Goal: Complete application form

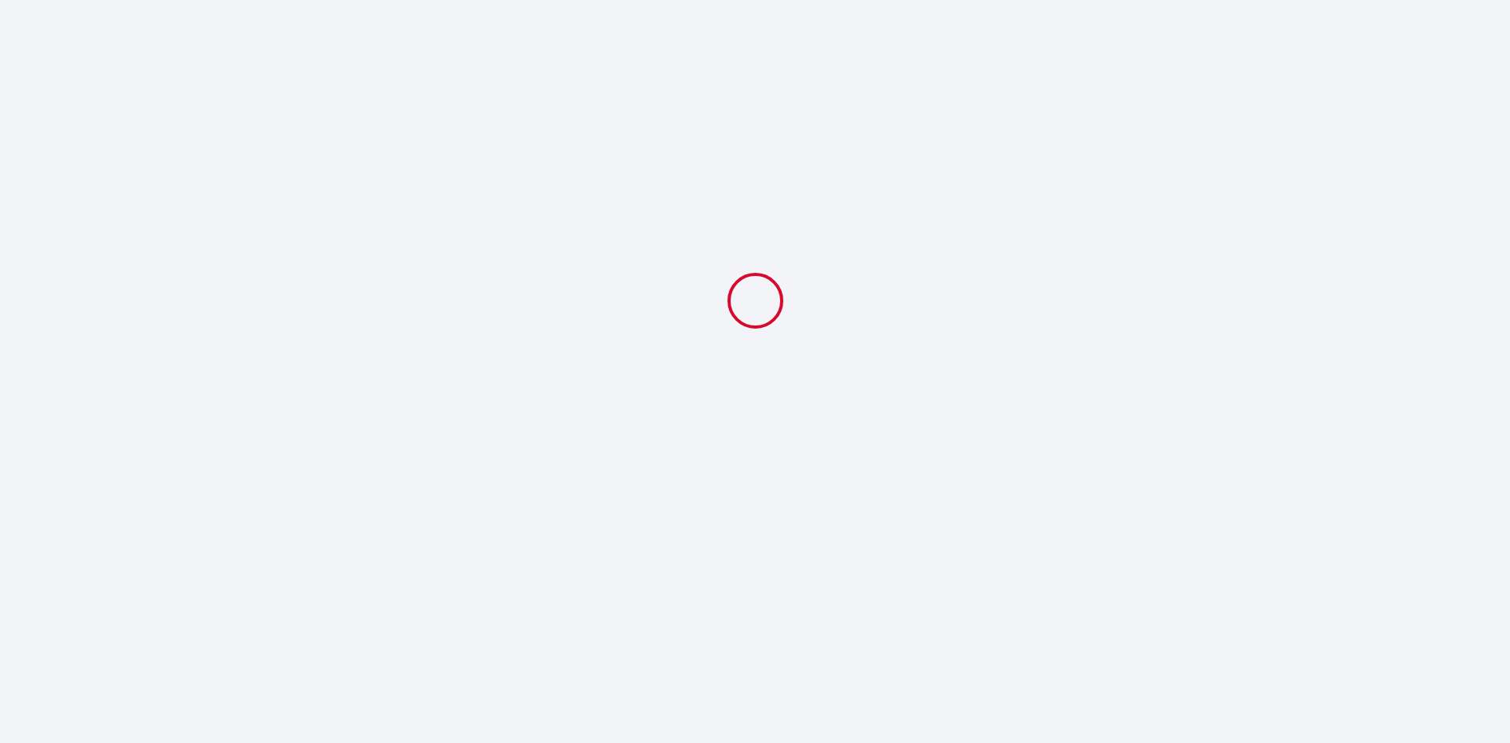
select select
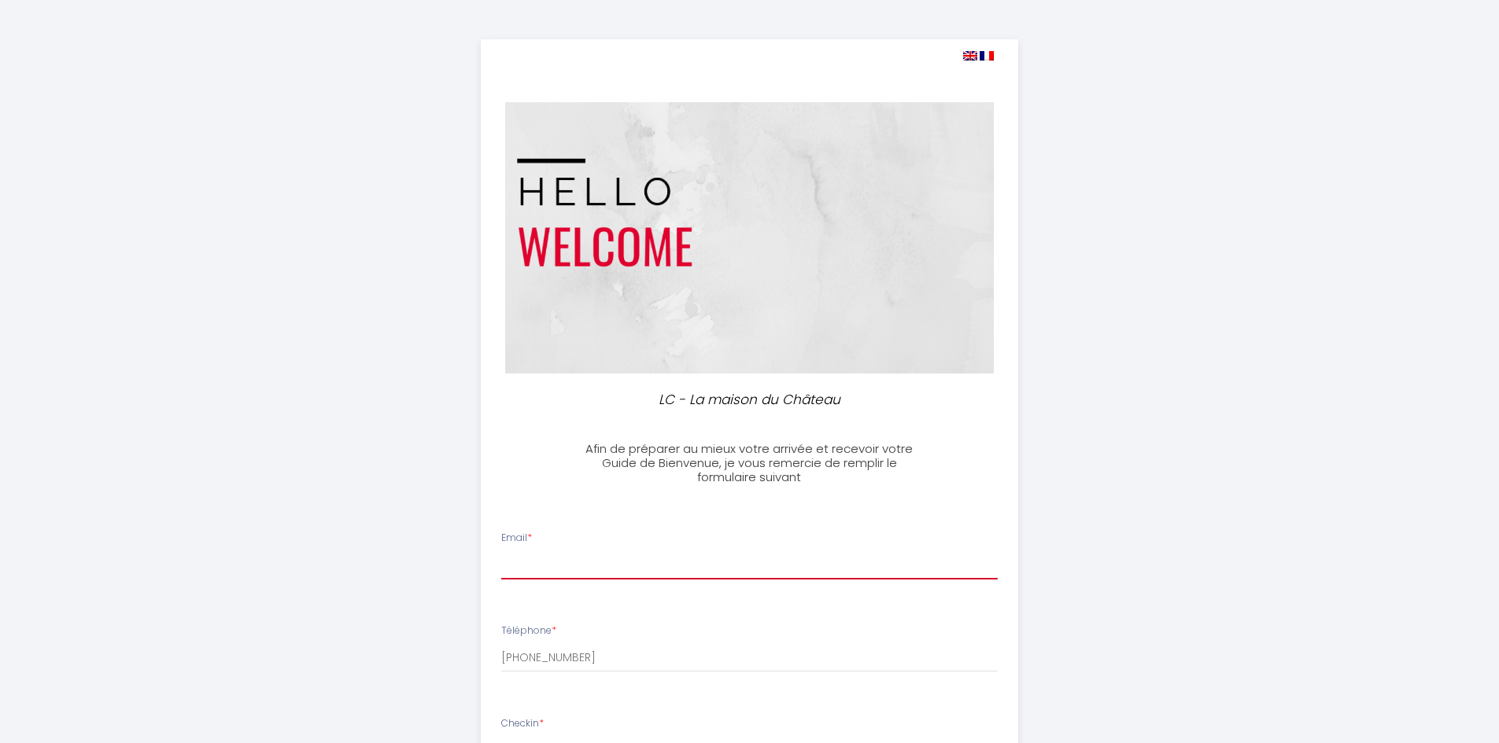
click at [623, 573] on input "Email *" at bounding box center [749, 565] width 496 height 28
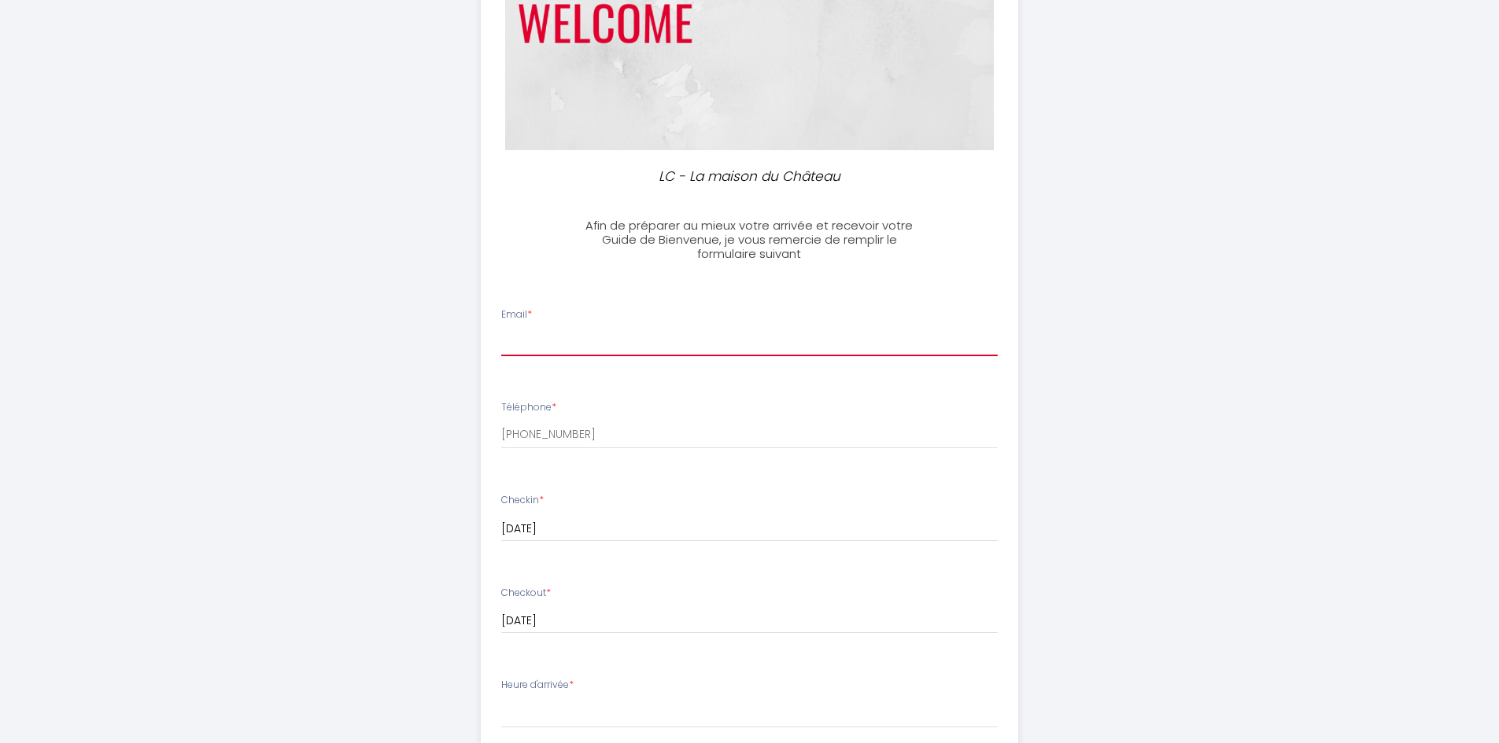
scroll to position [236, 0]
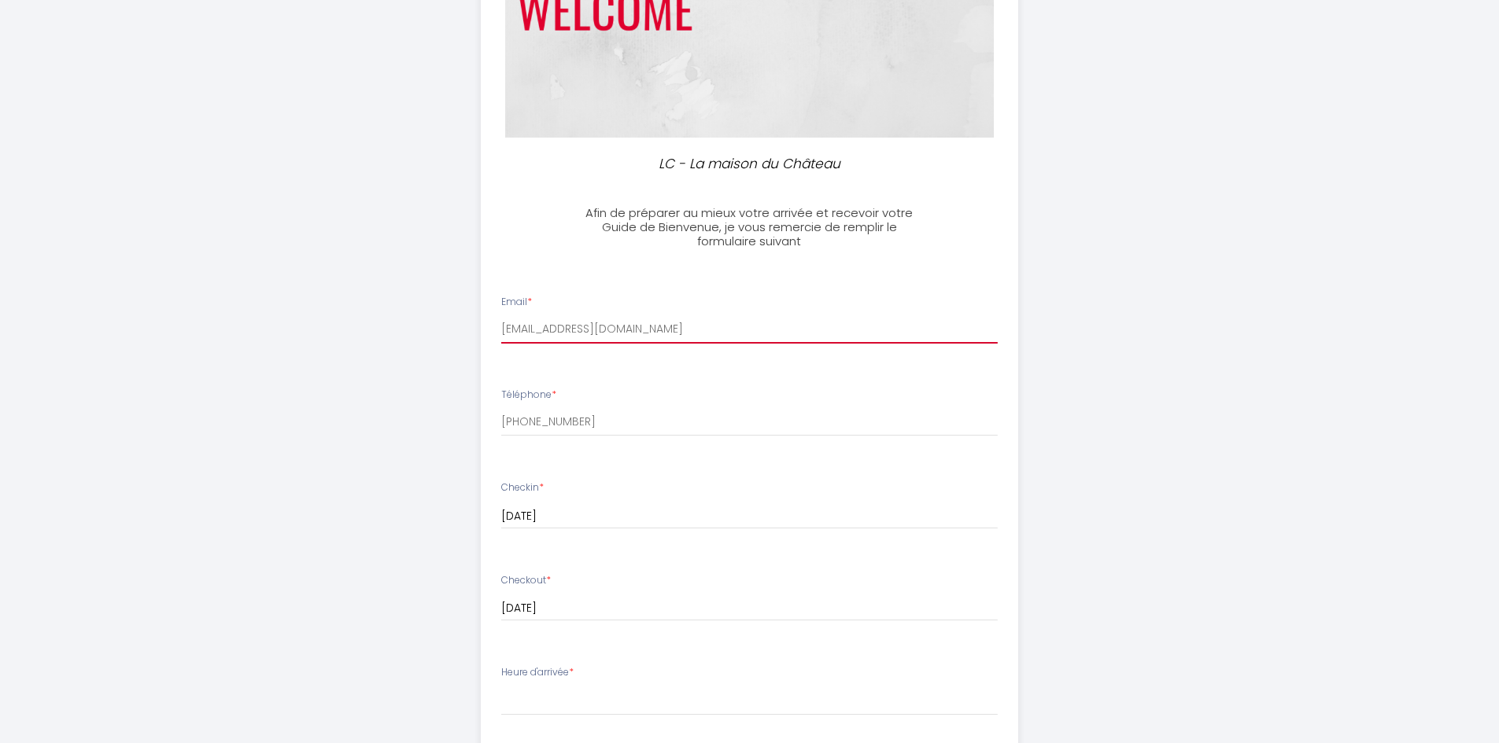
type input "[EMAIL_ADDRESS][DOMAIN_NAME]"
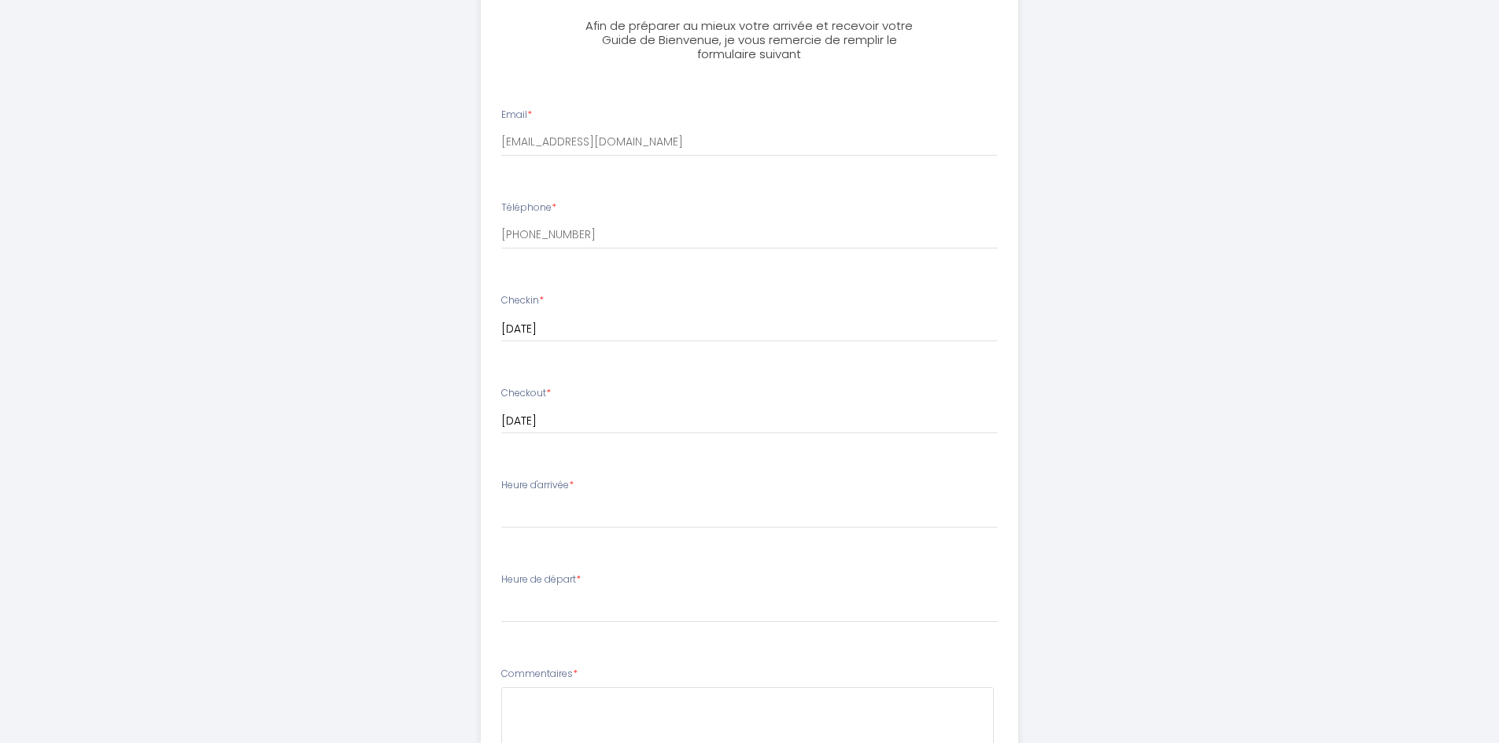
scroll to position [472, 0]
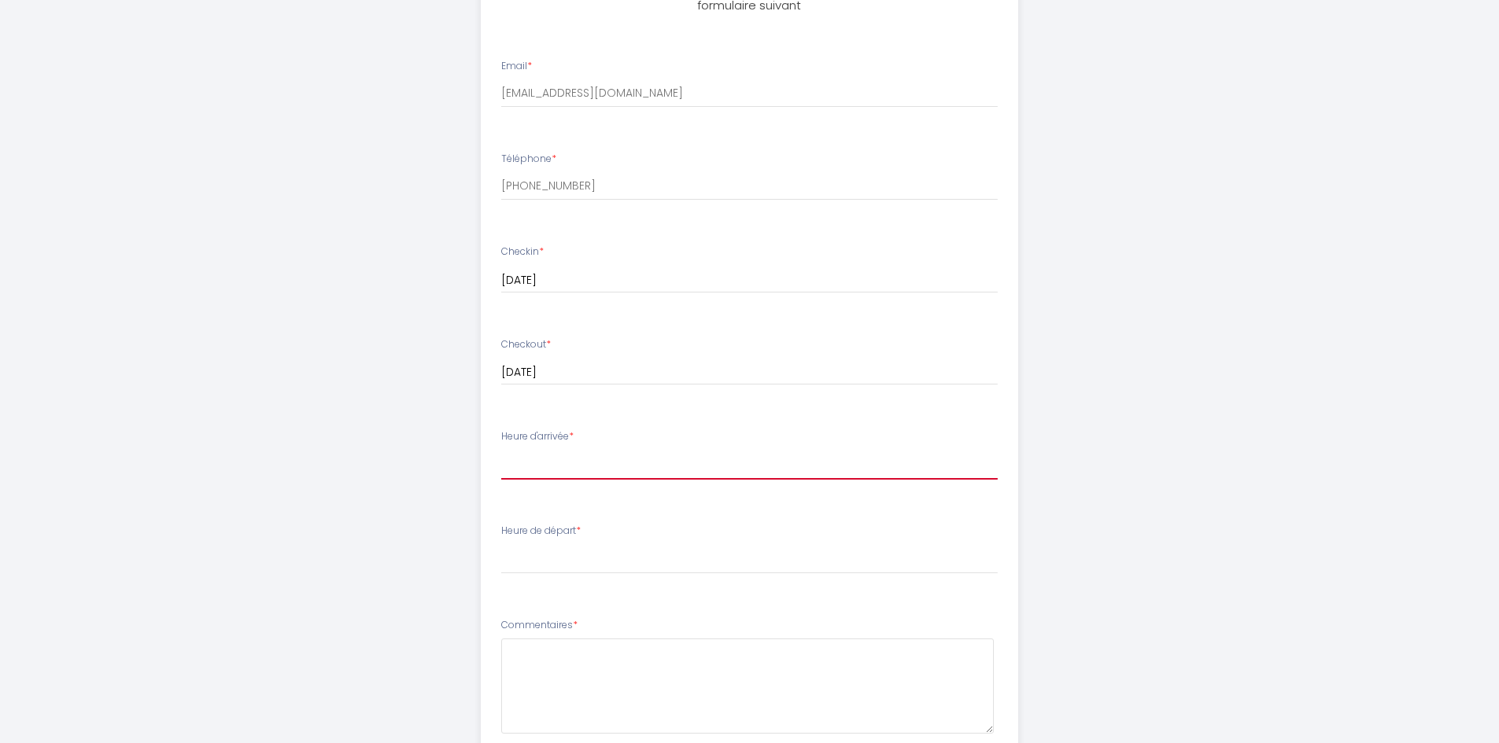
click at [557, 463] on select "17:00 17:30 18:00 18:30 19:00 19:30 20:00 20:30 21:00 21:30 22:00 22:30 23:00 2…" at bounding box center [749, 465] width 496 height 30
select select "17:00"
click at [501, 450] on select "17:00 17:30 18:00 18:30 19:00 19:30 20:00 20:30 21:00 21:30 22:00 22:30 23:00 2…" at bounding box center [749, 465] width 496 height 30
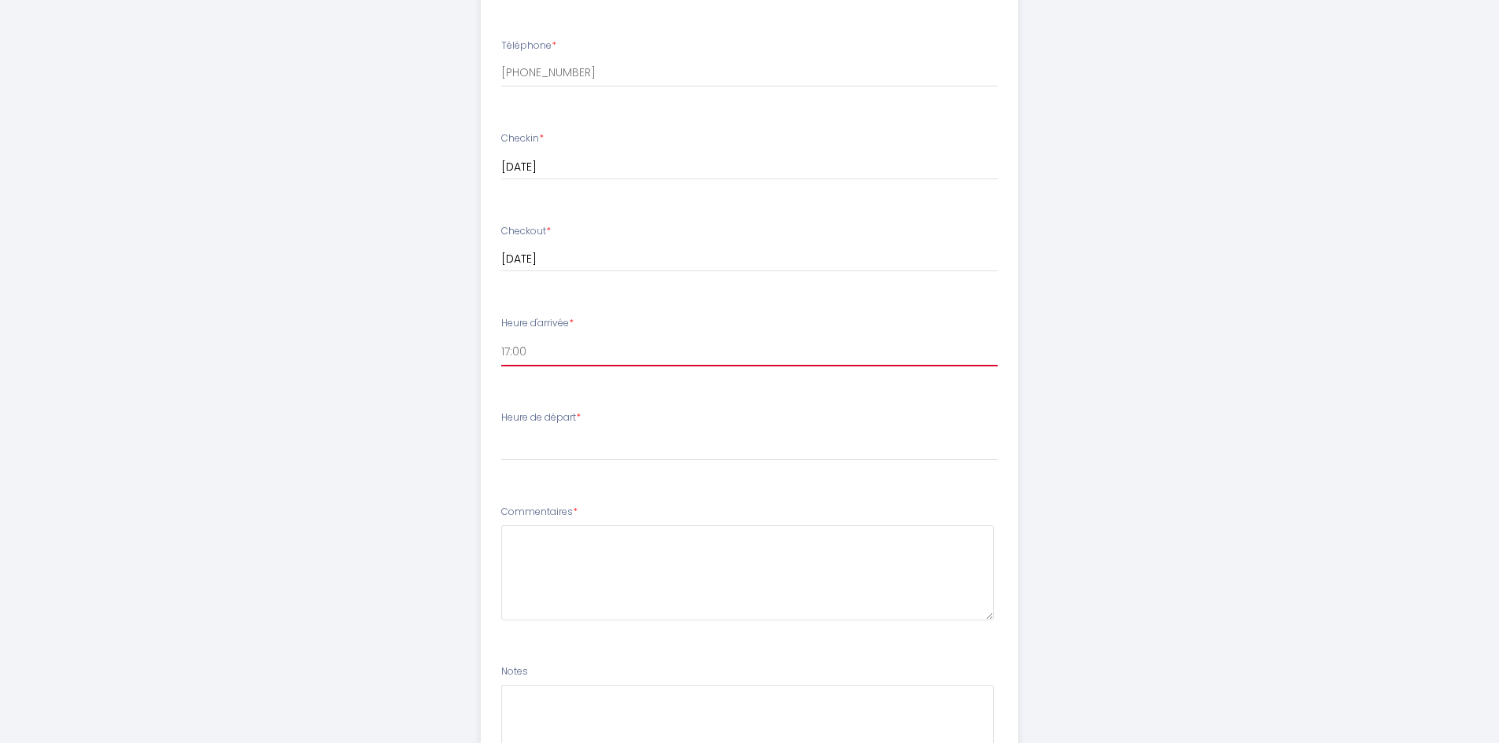
scroll to position [629, 0]
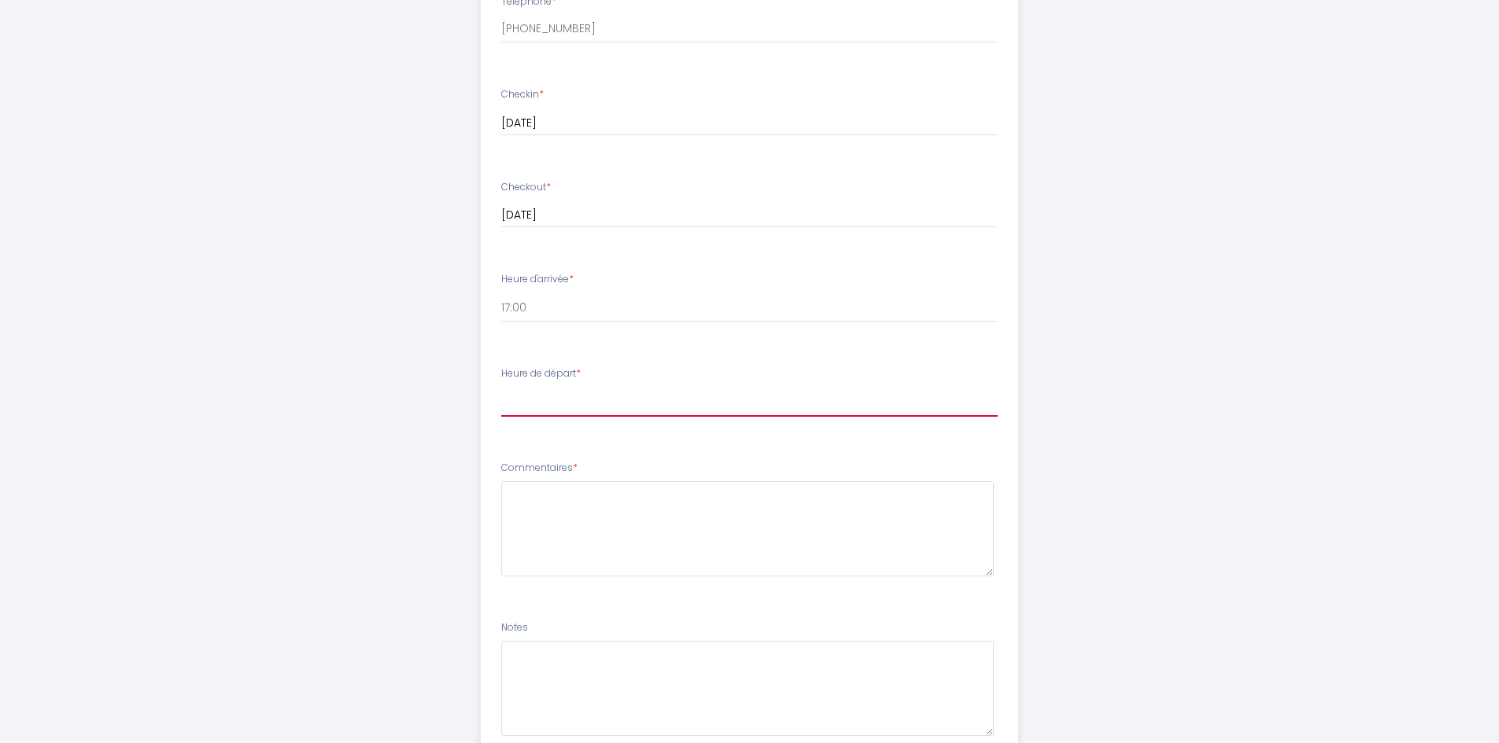
click at [557, 394] on select "00:00 00:30 01:00 01:30 02:00 02:30 03:00 03:30 04:00 04:30 05:00 05:30 06:00 0…" at bounding box center [749, 402] width 496 height 30
click at [570, 396] on select "00:00 00:30 01:00 01:30 02:00 02:30 03:00 03:30 04:00 04:30 05:00 05:30 06:00 0…" at bounding box center [749, 402] width 496 height 30
select select "11:00"
click at [501, 387] on select "00:00 00:30 01:00 01:30 02:00 02:30 03:00 03:30 04:00 04:30 05:00 05:30 06:00 0…" at bounding box center [749, 402] width 496 height 30
click at [391, 498] on div "LC - La maison du [GEOGRAPHIC_DATA] de préparer au mieux votre arrivée et recev…" at bounding box center [750, 120] width 806 height 1499
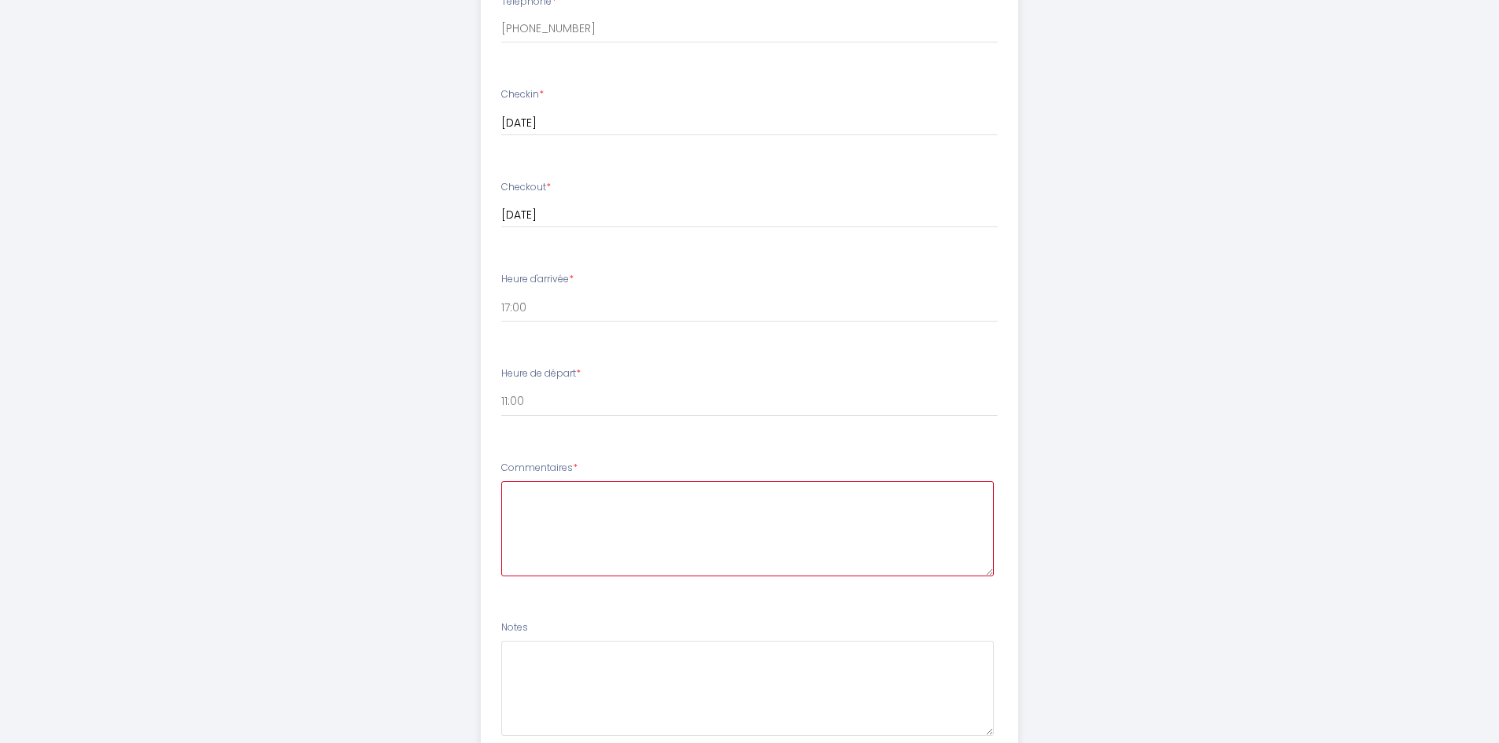
click at [516, 513] on textarea at bounding box center [747, 528] width 492 height 95
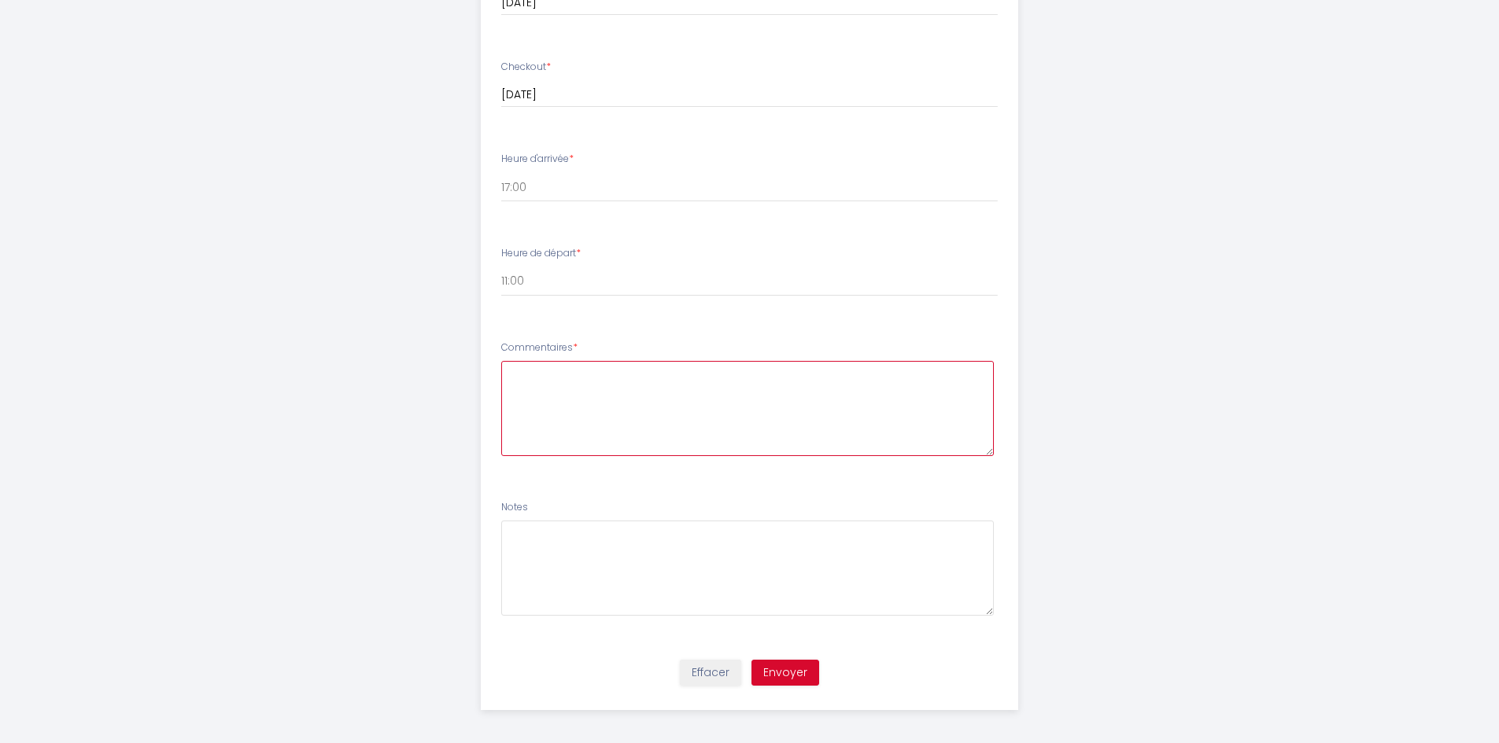
scroll to position [756, 0]
type textarea "A"
type textarea "L"
type textarea "P"
type textarea "L"
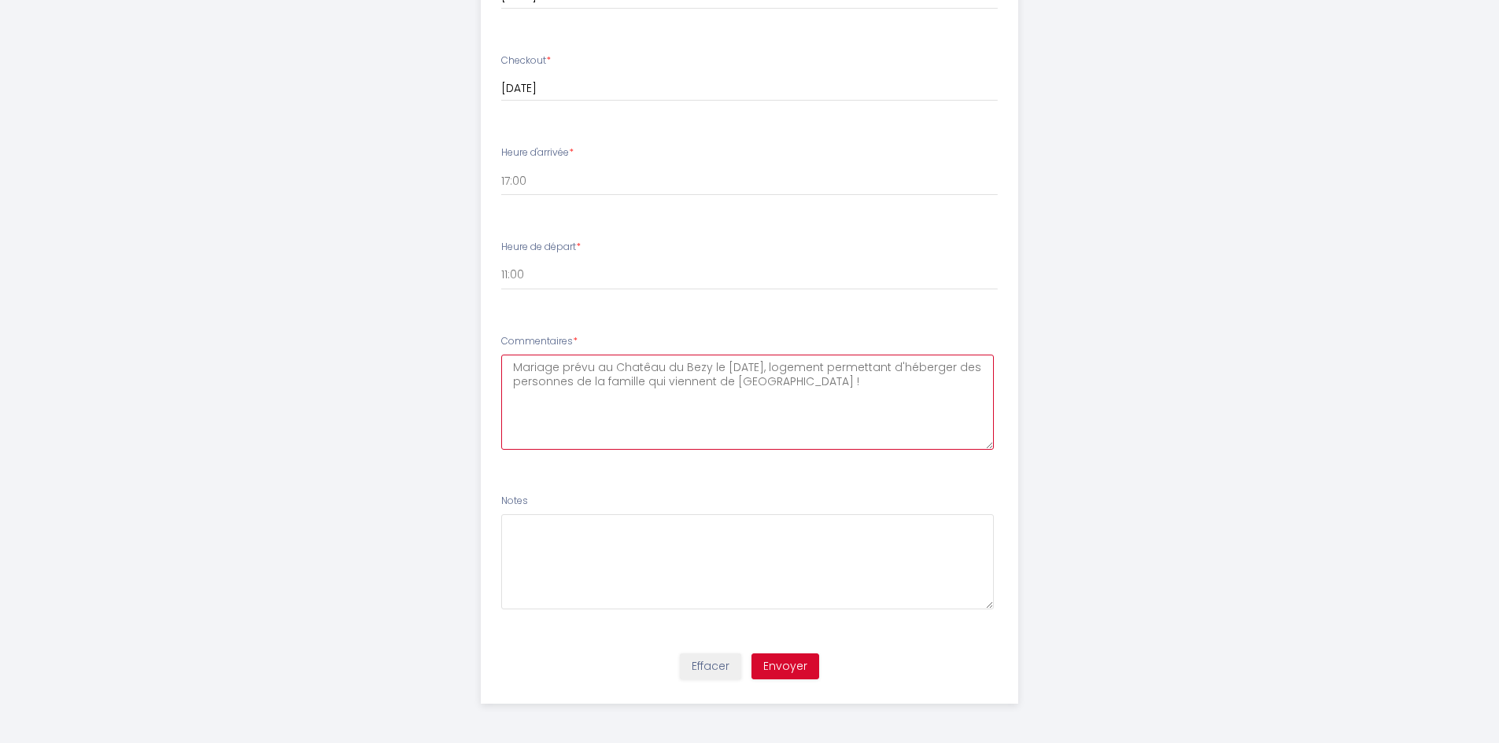
type textarea "Mariage prévu au Chatêau du Bezy le [DATE], logement permettant d'héberger des …"
click at [884, 653] on div "Effacer Envoyer" at bounding box center [749, 674] width 556 height 60
click at [766, 362] on textarea "Mariage prévu au Chatêau du Bezy le [DATE], logement permettant d'héberger des …" at bounding box center [747, 402] width 492 height 95
click at [766, 376] on textarea "Mariage prévu au Chatêau du Bezy le [DATE], logement permettant d'héberger des …" at bounding box center [747, 402] width 492 height 95
click at [784, 672] on button "Envoyer" at bounding box center [785, 667] width 68 height 27
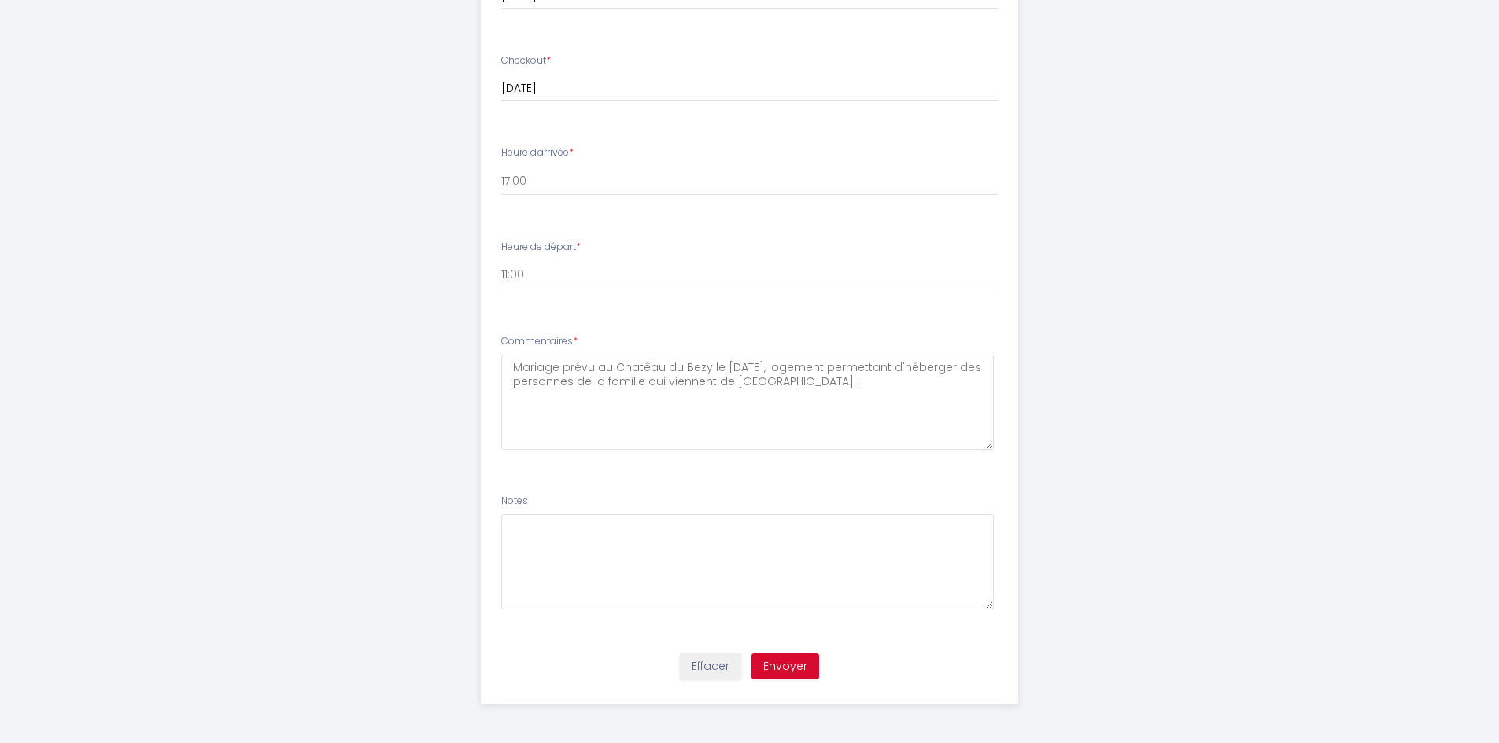
scroll to position [0, 0]
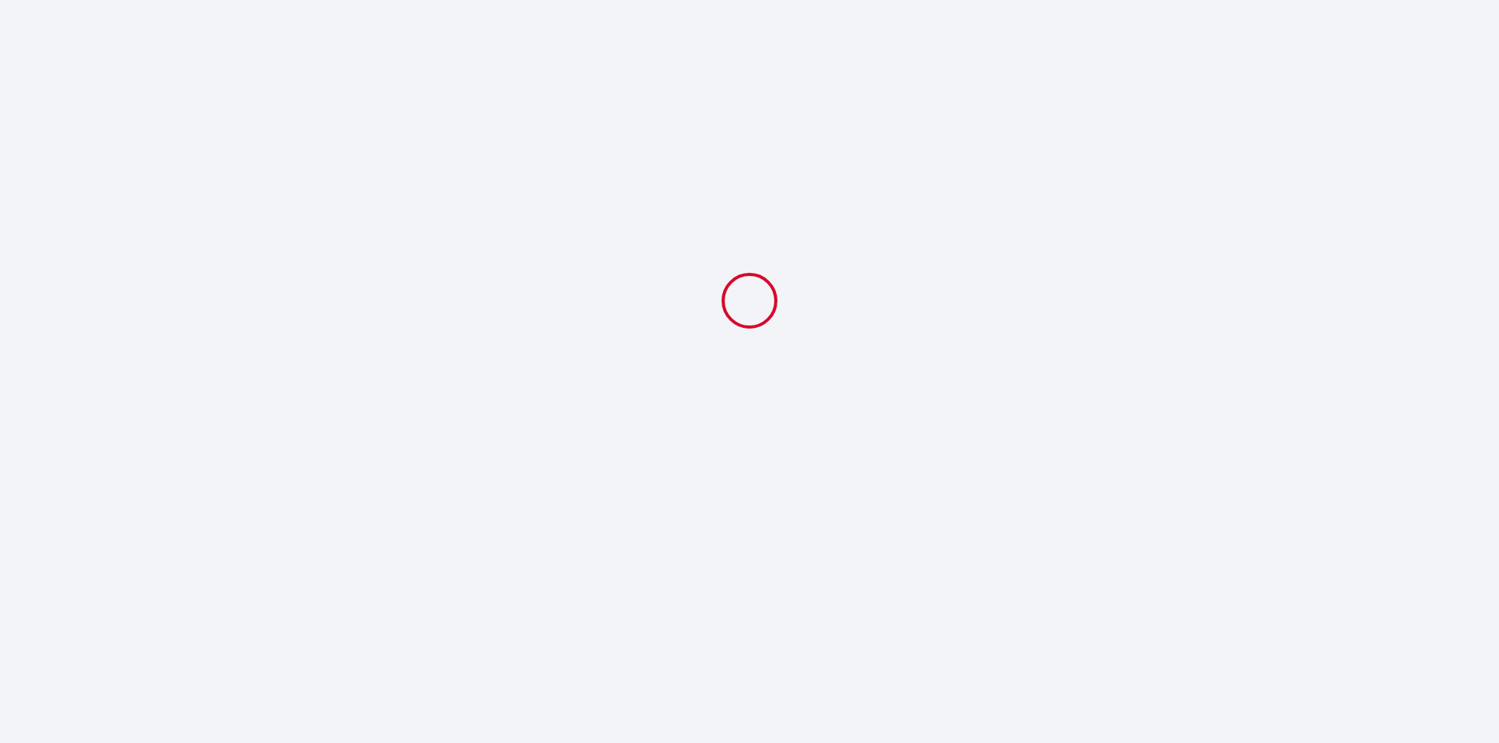
select select "11:00"
